Goal: Transaction & Acquisition: Purchase product/service

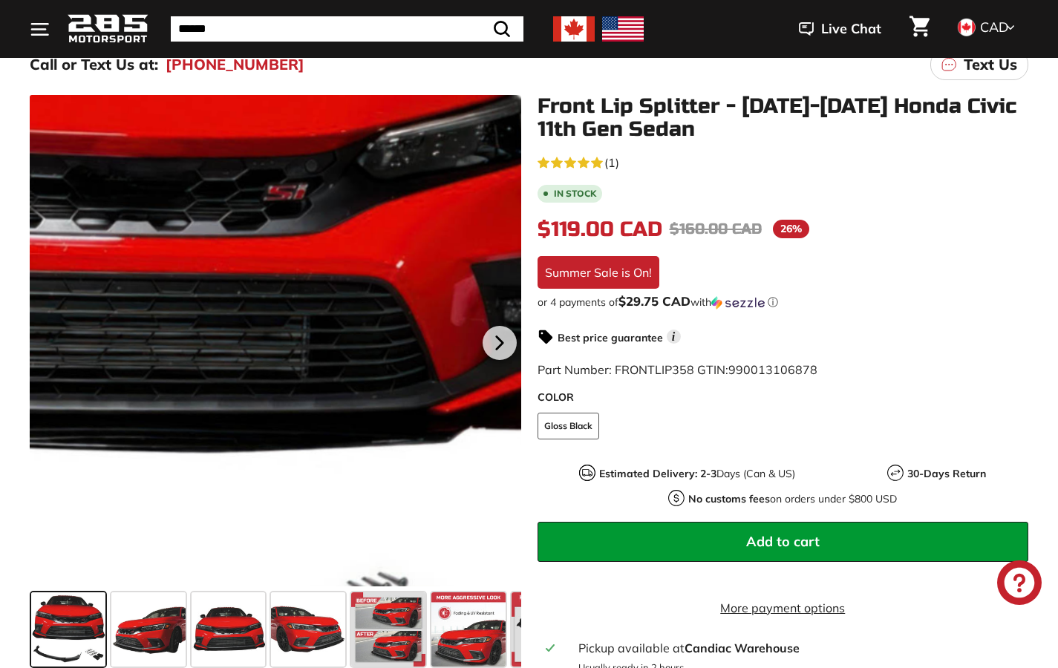
scroll to position [204, 0]
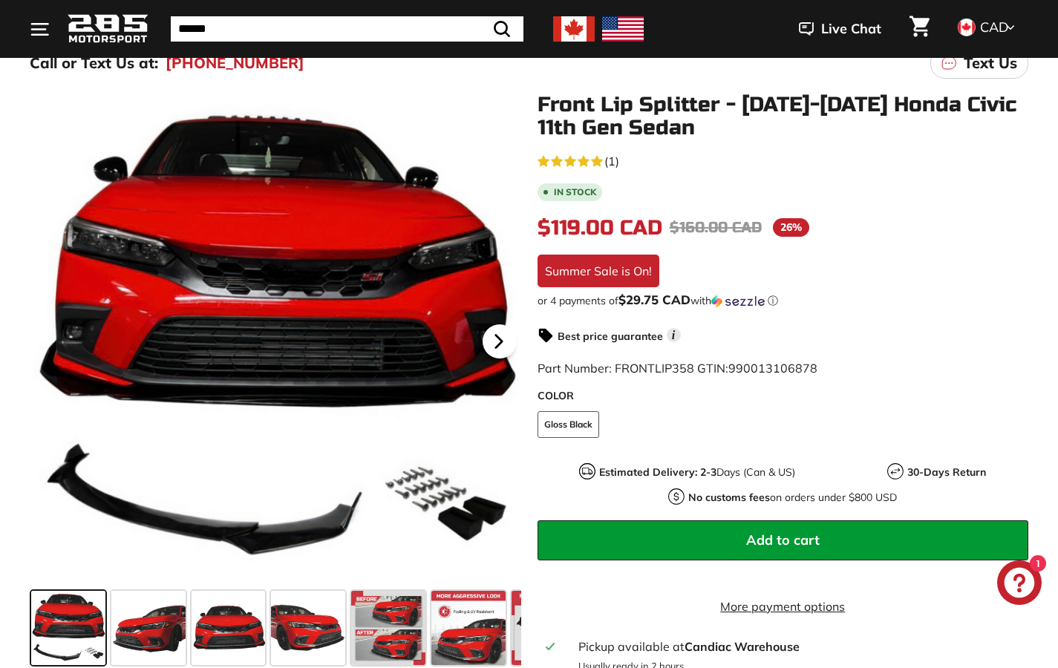
click at [505, 350] on icon at bounding box center [499, 341] width 34 height 34
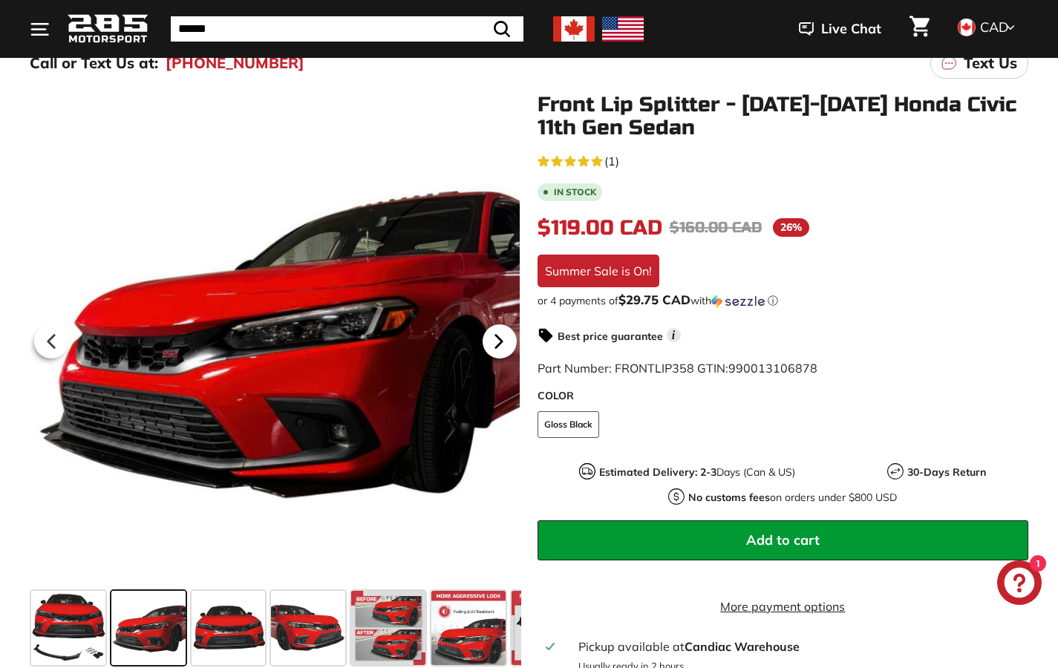
click at [505, 350] on icon at bounding box center [499, 341] width 34 height 34
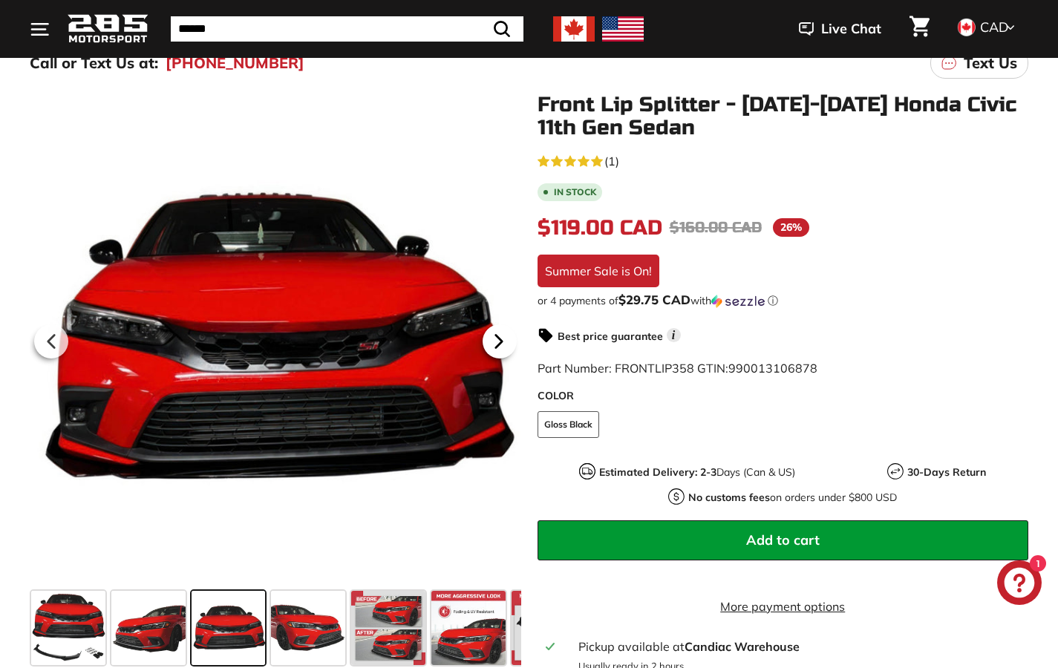
click at [505, 350] on icon at bounding box center [499, 341] width 34 height 34
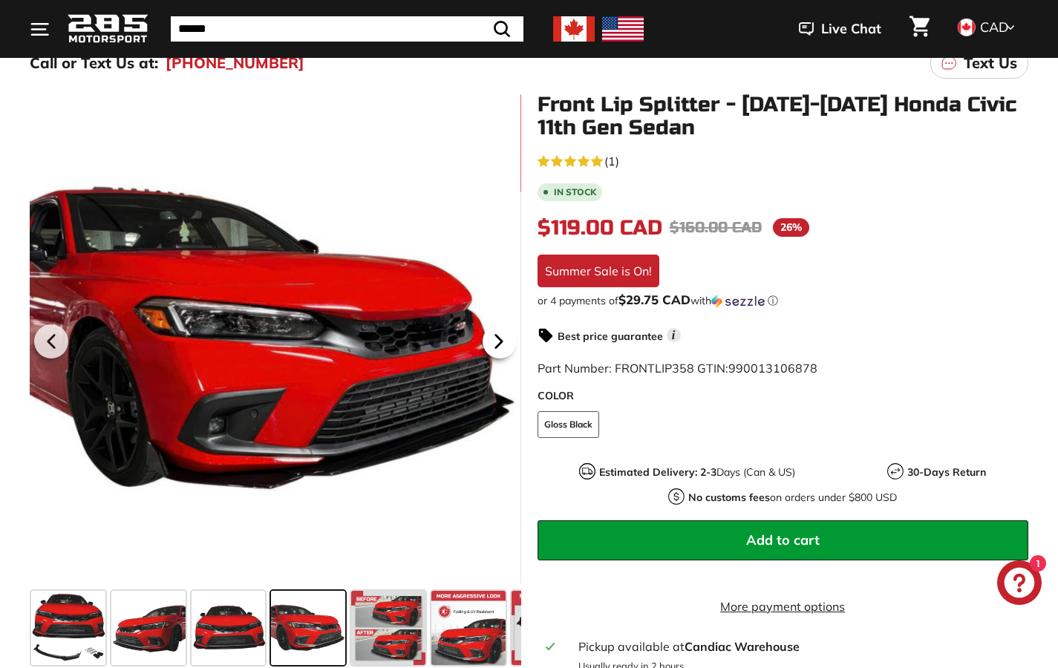
click at [505, 350] on icon at bounding box center [499, 341] width 34 height 34
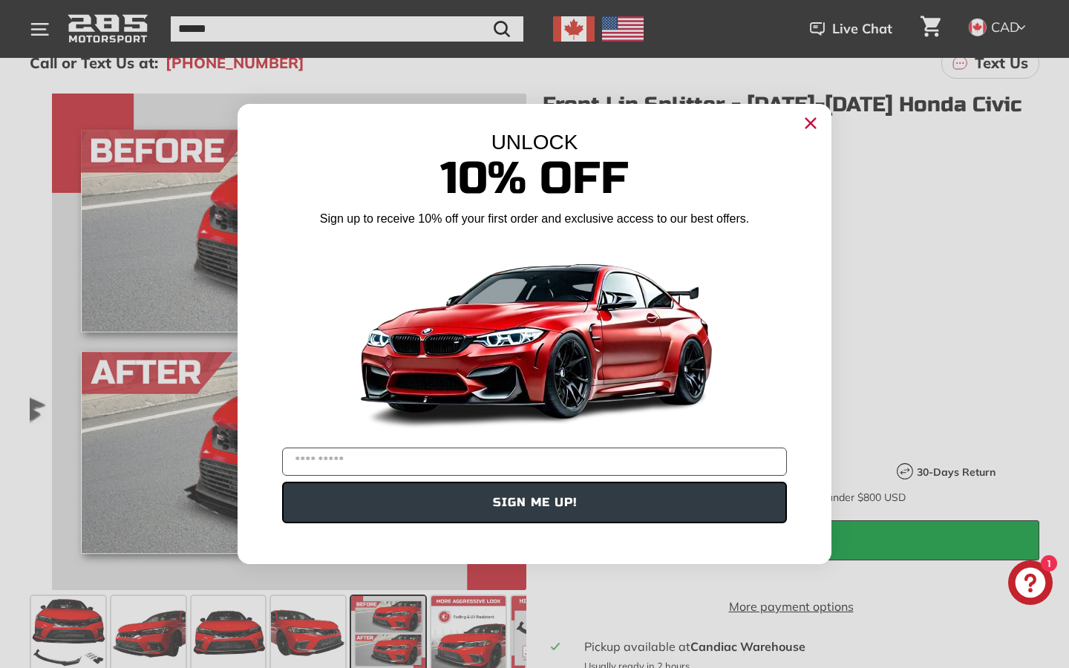
click at [814, 132] on circle "Close dialog" at bounding box center [811, 123] width 22 height 22
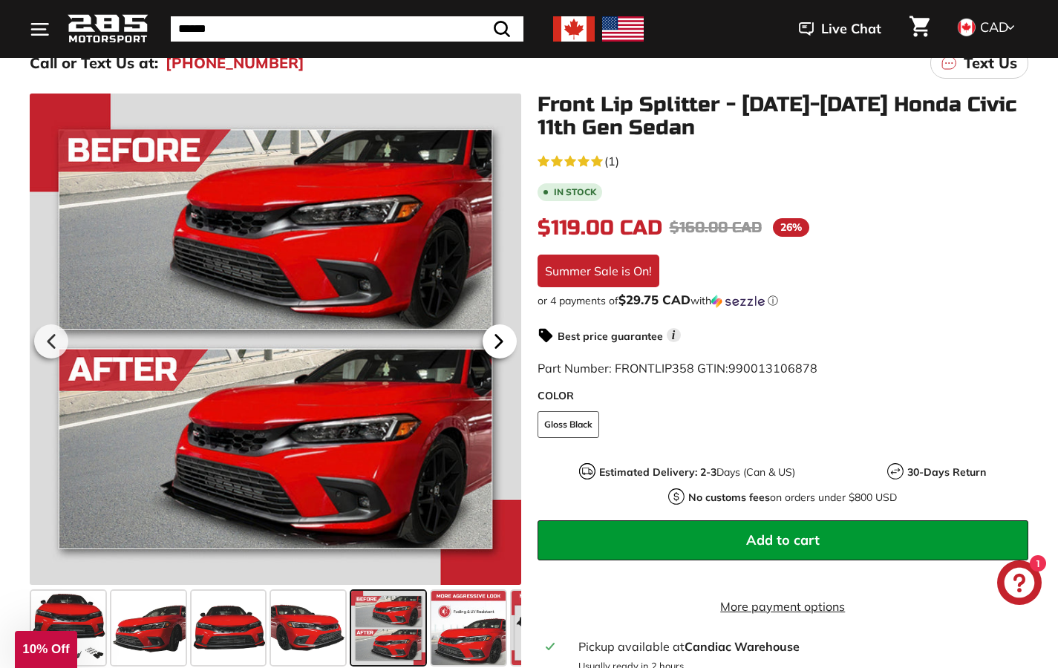
click at [503, 336] on icon at bounding box center [499, 341] width 34 height 34
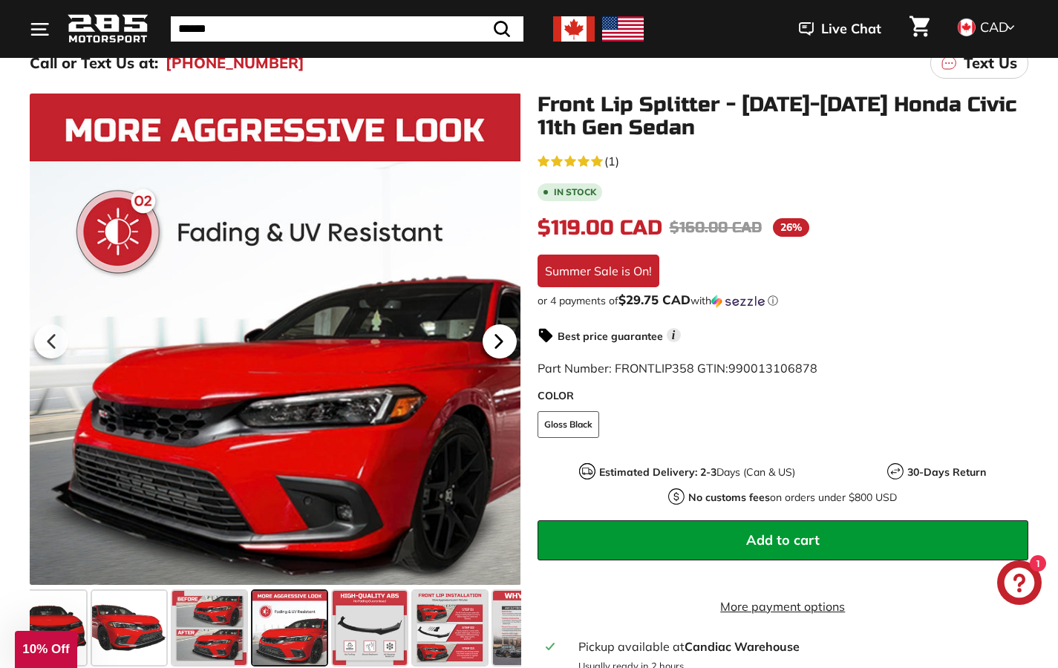
scroll to position [0, 193]
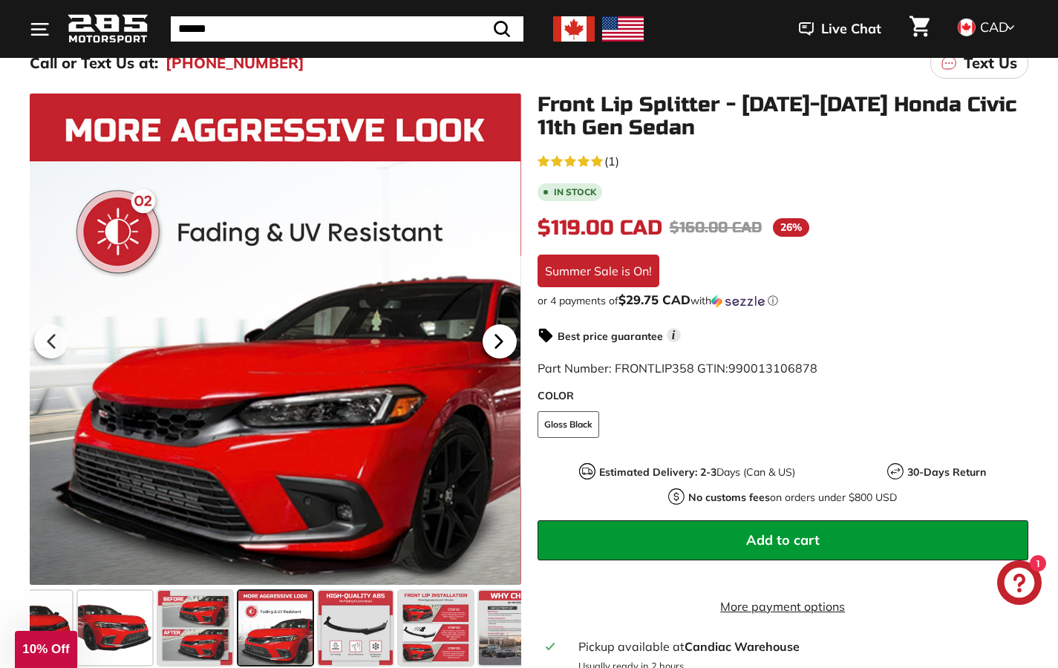
click at [503, 336] on icon at bounding box center [499, 341] width 34 height 34
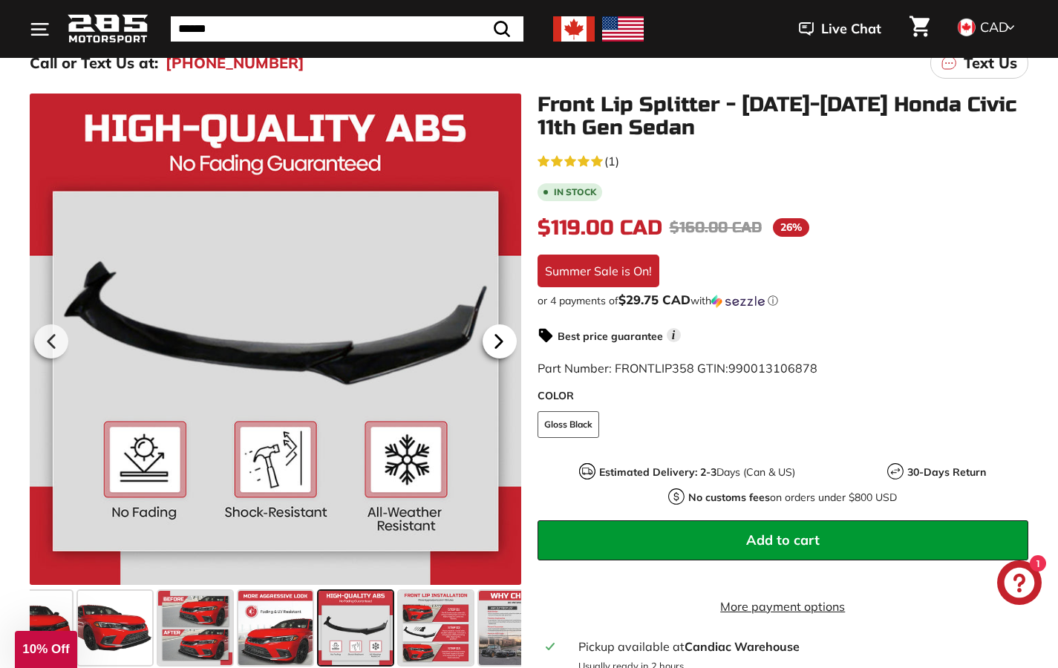
click at [503, 336] on icon at bounding box center [499, 341] width 34 height 34
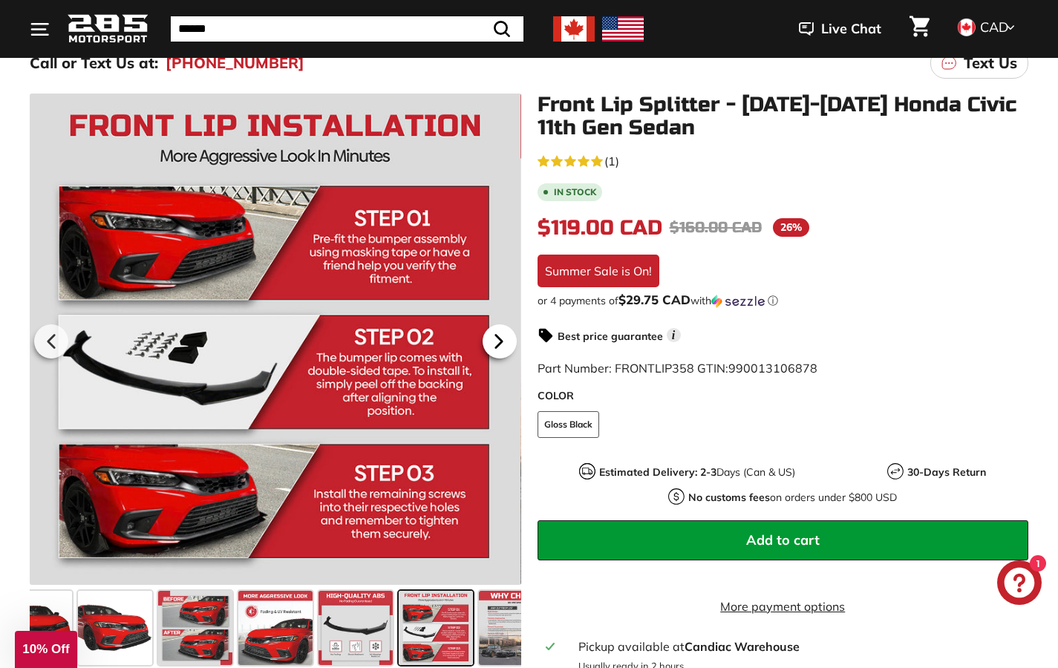
click at [503, 336] on icon at bounding box center [499, 341] width 34 height 34
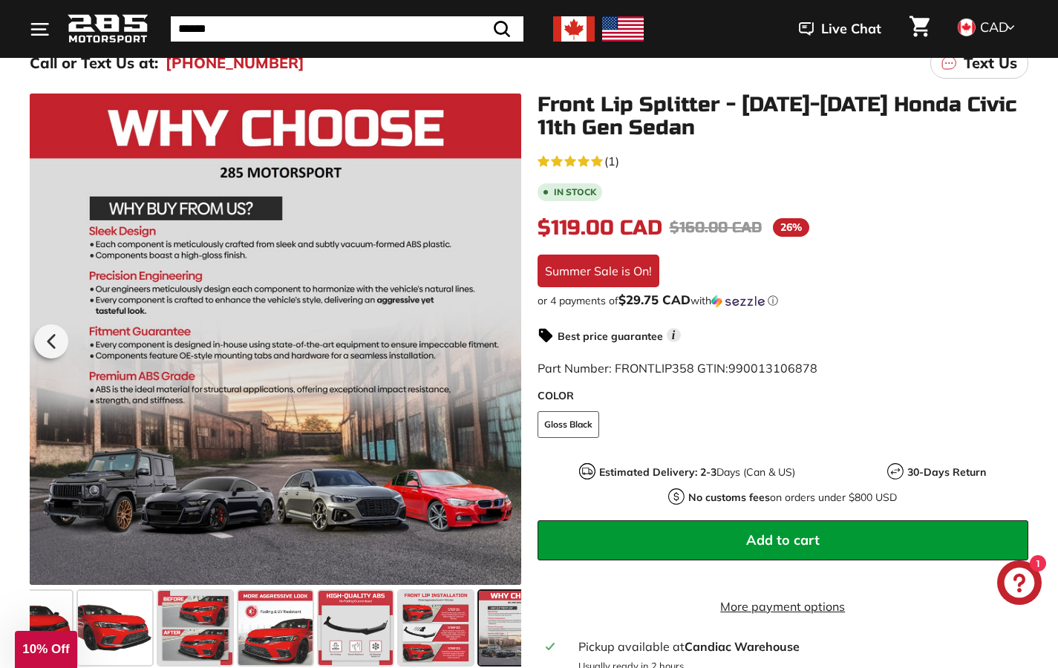
scroll to position [0, 228]
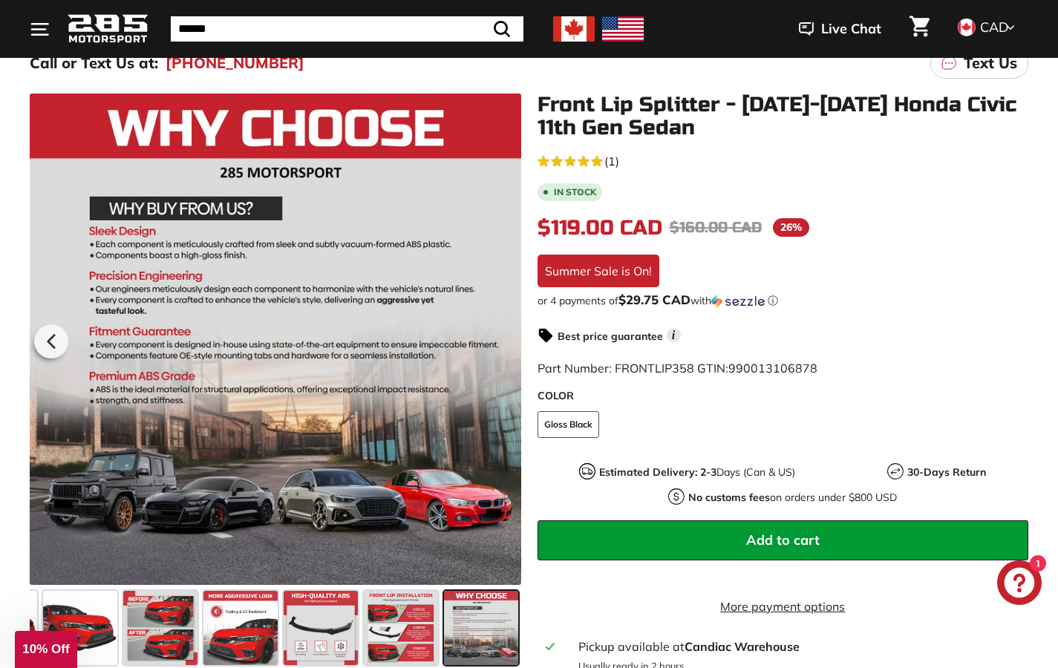
click at [503, 336] on div at bounding box center [275, 339] width 491 height 491
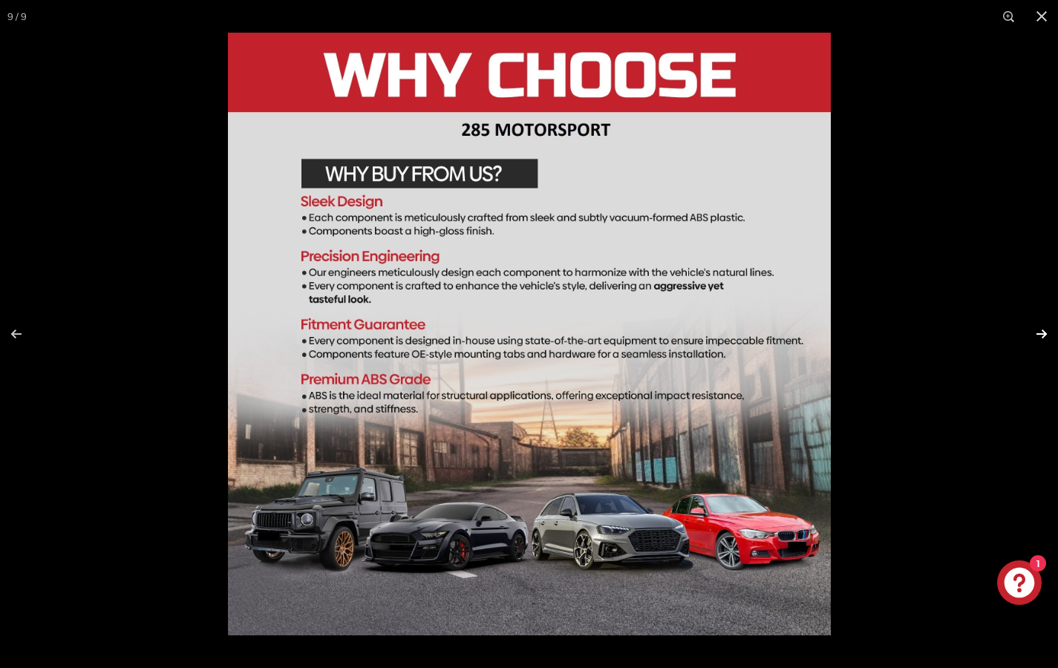
click at [1042, 330] on button at bounding box center [1032, 334] width 52 height 74
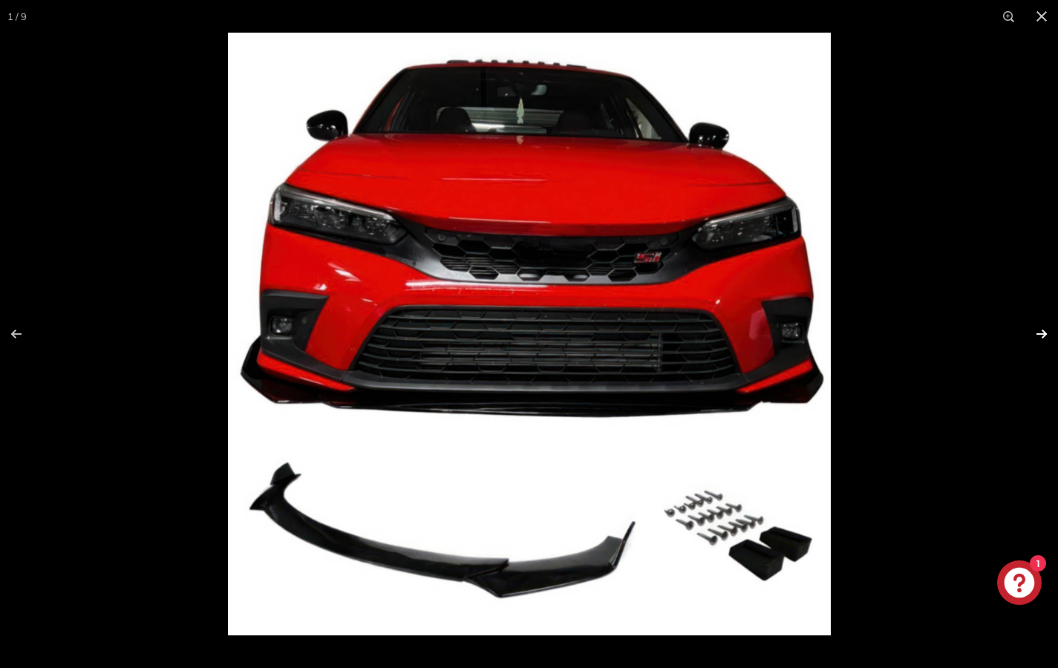
scroll to position [0, 0]
click at [1042, 330] on button at bounding box center [1032, 334] width 52 height 74
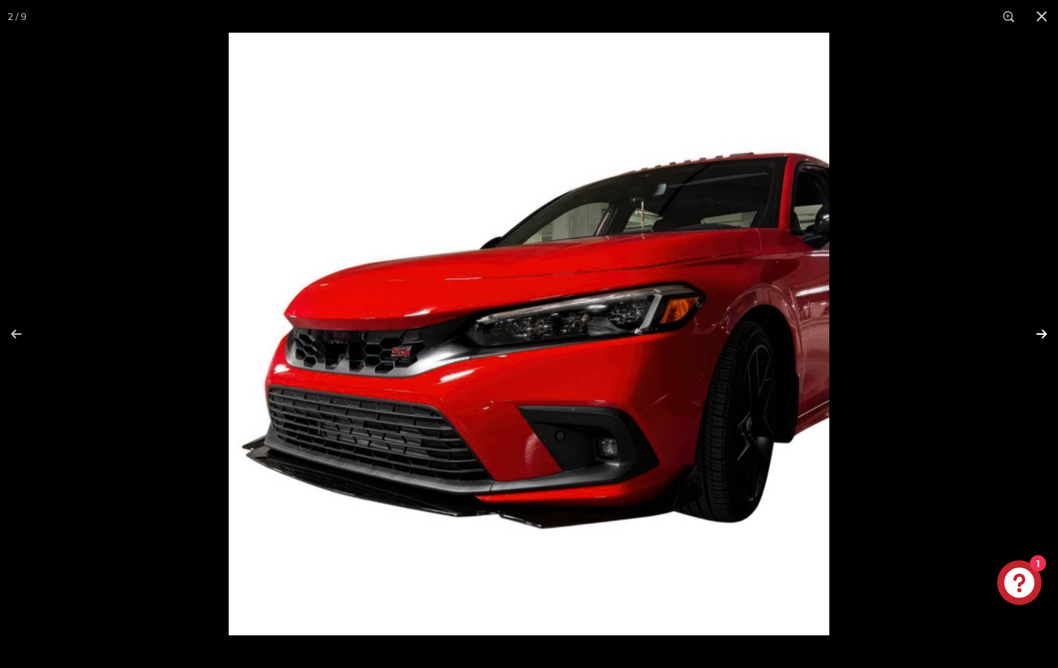
click at [1042, 330] on button at bounding box center [1032, 334] width 52 height 74
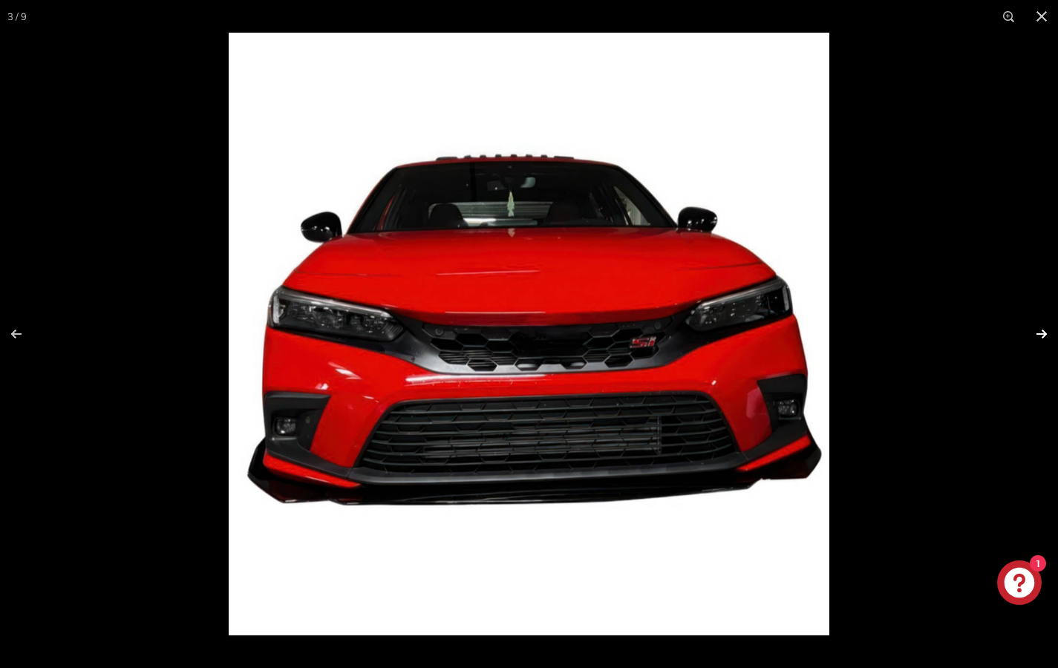
click at [1042, 330] on button at bounding box center [1032, 334] width 52 height 74
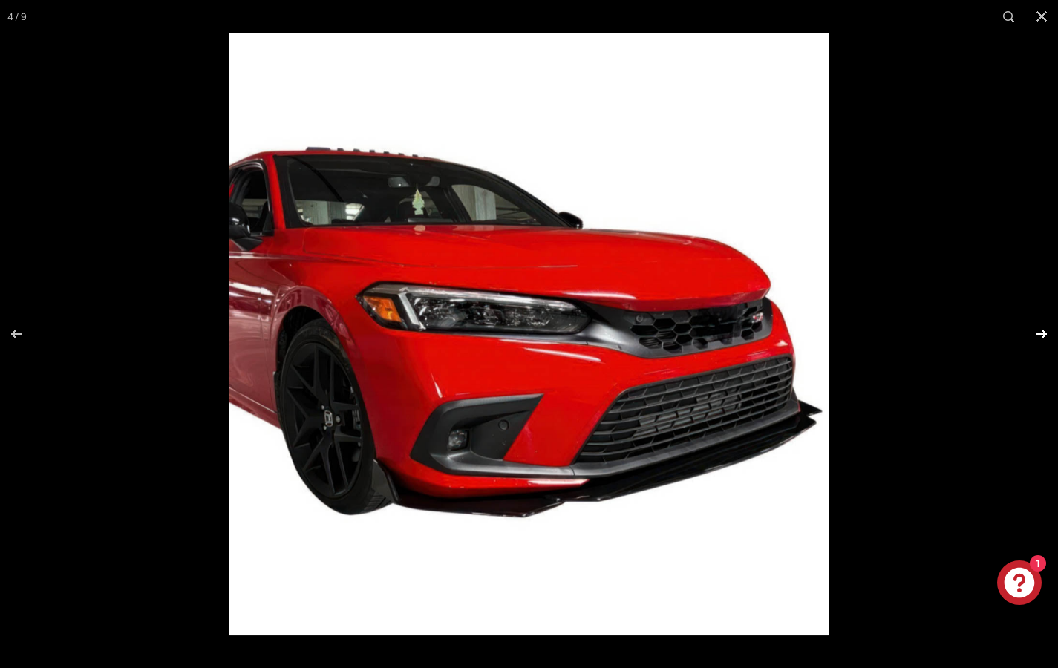
click at [1042, 330] on button at bounding box center [1032, 334] width 52 height 74
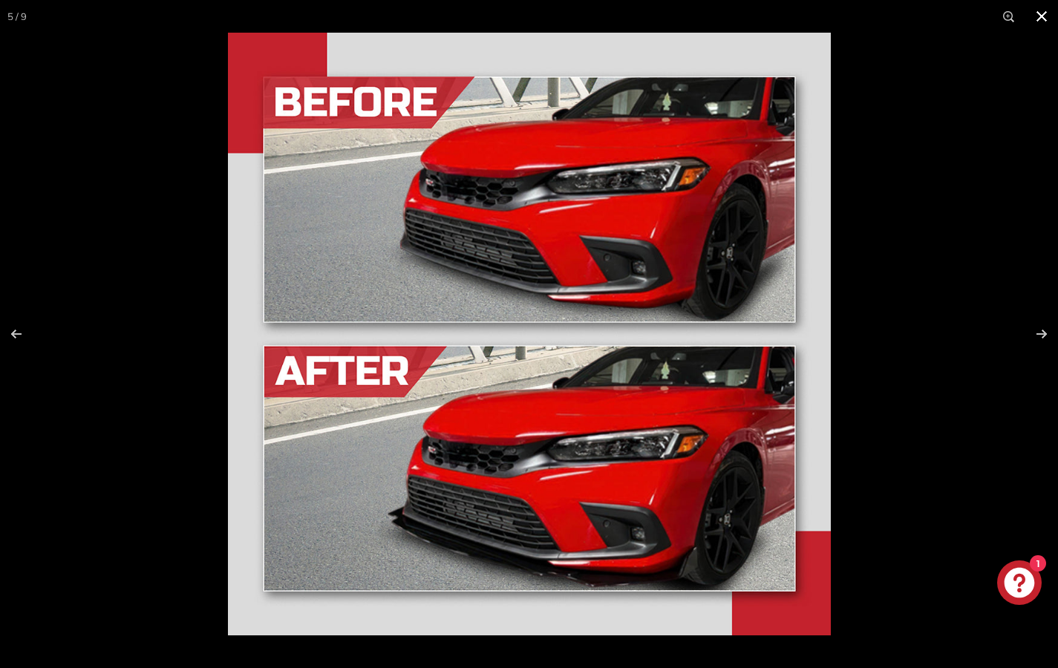
click at [1042, 19] on button at bounding box center [1041, 16] width 33 height 33
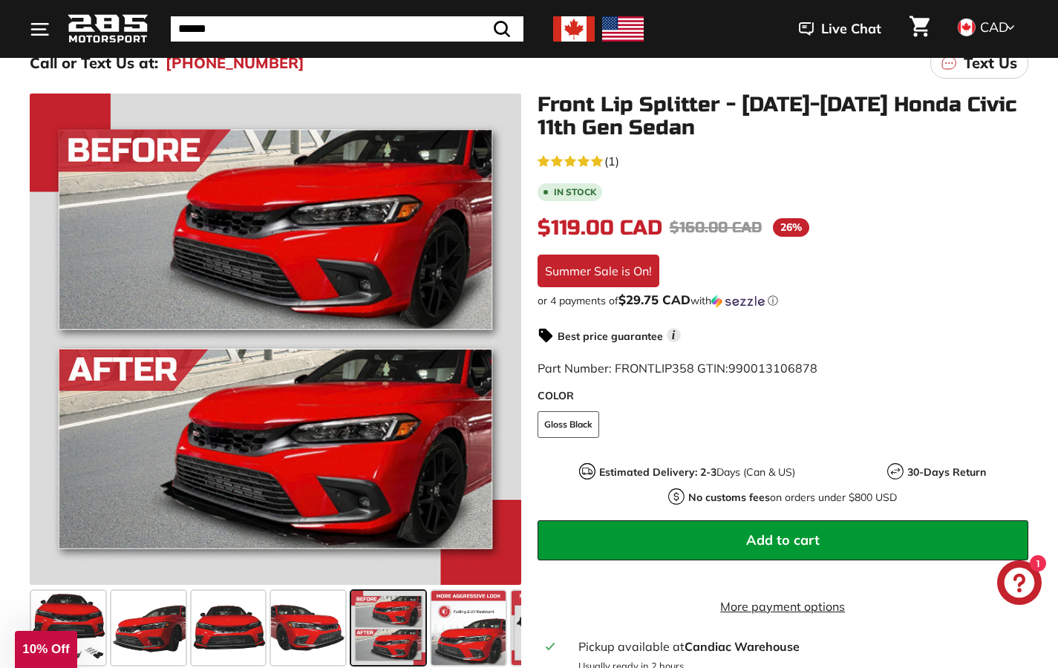
click at [42, 34] on icon "." at bounding box center [40, 34] width 16 height 0
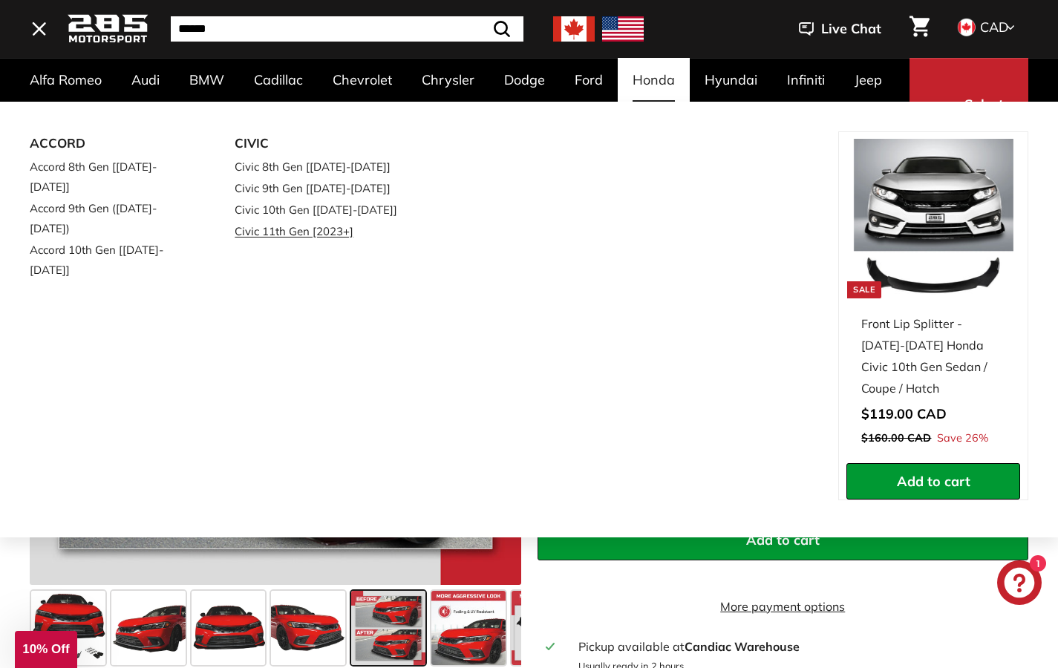
click at [327, 229] on link "Civic 11th Gen [2023+]" at bounding box center [316, 232] width 163 height 22
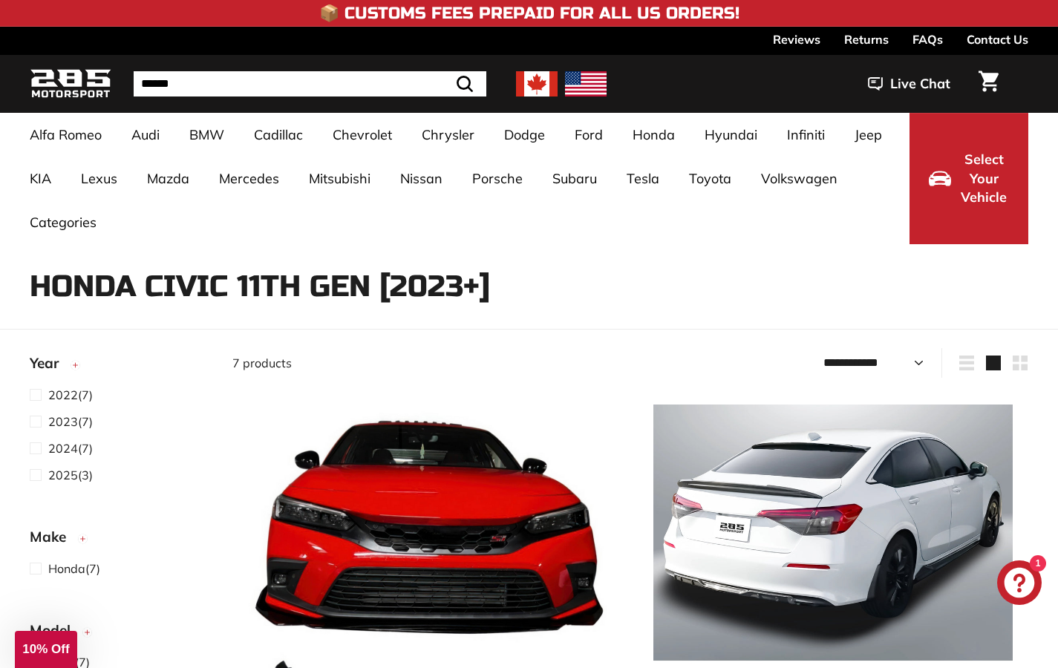
select select "**********"
